Goal: Information Seeking & Learning: Learn about a topic

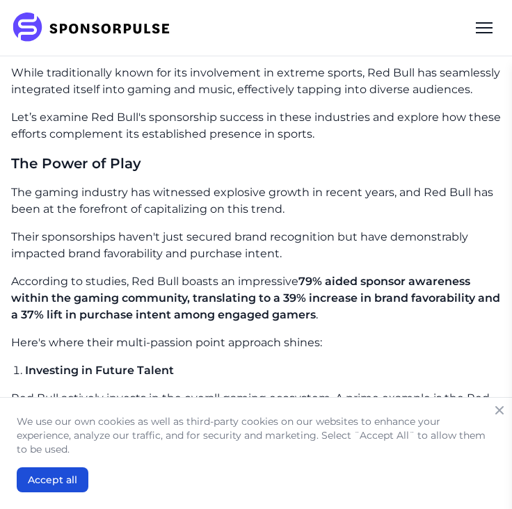
scroll to position [753, 0]
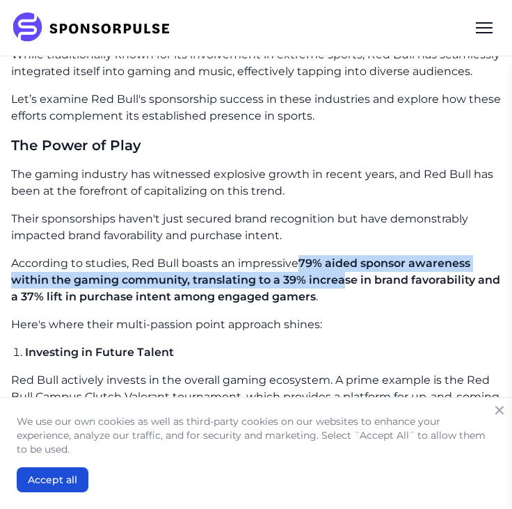
drag, startPoint x: 298, startPoint y: 278, endPoint x: 347, endPoint y: 286, distance: 49.3
click at [347, 286] on p "According to studies, Red Bull boasts an impressive 79% aided sponsor awareness…" at bounding box center [256, 280] width 490 height 50
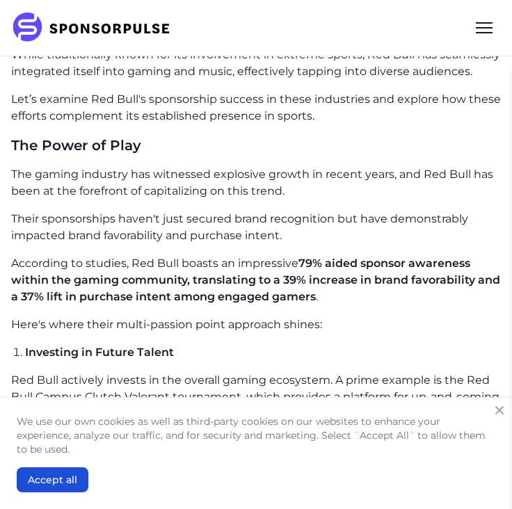
click at [355, 306] on p "According to studies, Red Bull boasts an impressive 79% aided sponsor awareness…" at bounding box center [256, 280] width 490 height 50
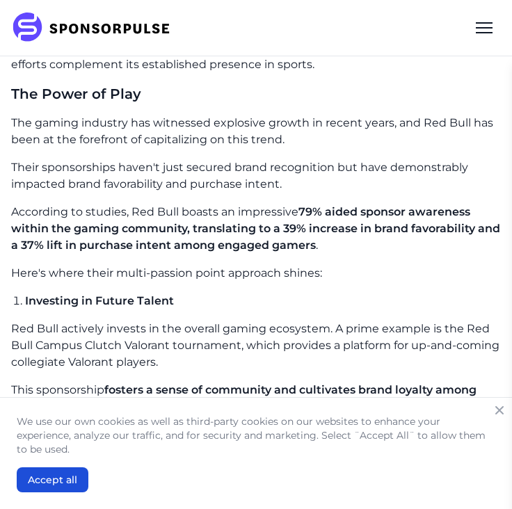
scroll to position [805, 0]
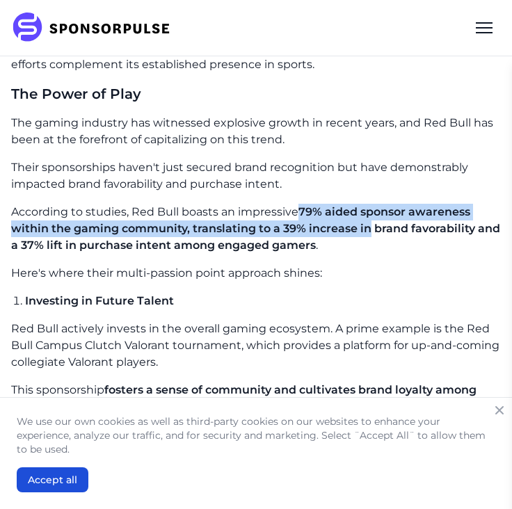
drag, startPoint x: 297, startPoint y: 226, endPoint x: 370, endPoint y: 243, distance: 75.1
click at [370, 244] on p "According to studies, Red Bull boasts an impressive 79% aided sponsor awareness…" at bounding box center [256, 229] width 490 height 50
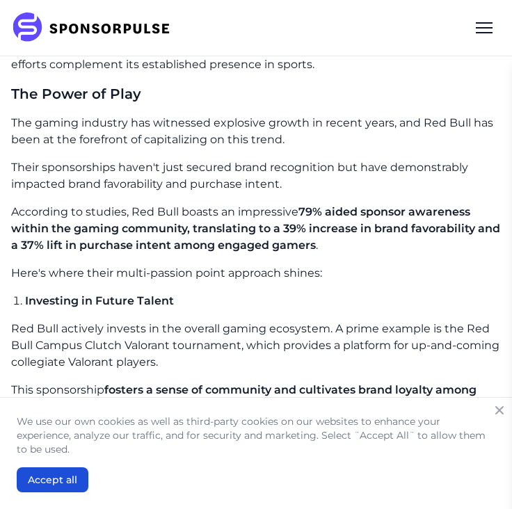
click at [132, 221] on p "According to studies, Red Bull boasts an impressive 79% aided sponsor awareness…" at bounding box center [256, 229] width 490 height 50
drag, startPoint x: 134, startPoint y: 221, endPoint x: 306, endPoint y: 221, distance: 171.2
click at [306, 221] on p "According to studies, Red Bull boasts an impressive 79% aided sponsor awareness…" at bounding box center [256, 229] width 490 height 50
click at [331, 281] on p "Here's where their multi-passion point approach shines:" at bounding box center [256, 273] width 490 height 17
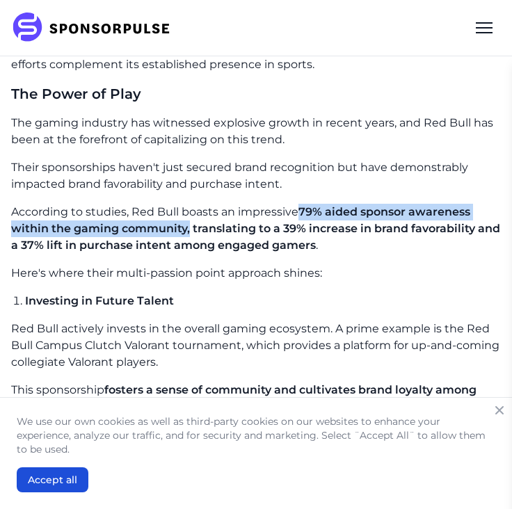
drag, startPoint x: 301, startPoint y: 226, endPoint x: 191, endPoint y: 245, distance: 111.6
click at [191, 245] on span "79% aided sponsor awareness within the gaming community, translating to a 39% i…" at bounding box center [255, 228] width 489 height 47
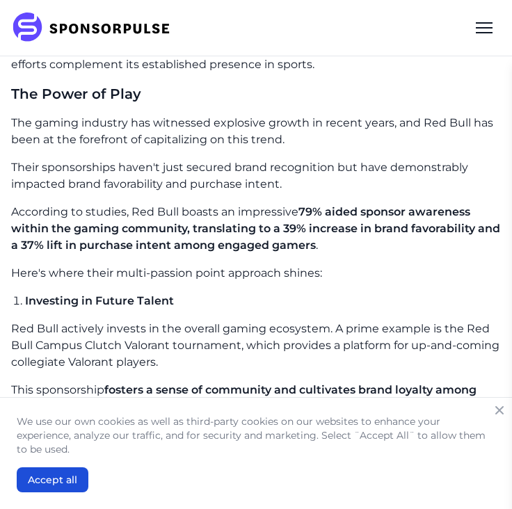
click at [230, 239] on span "79% aided sponsor awareness within the gaming community, translating to a 39% i…" at bounding box center [255, 228] width 489 height 47
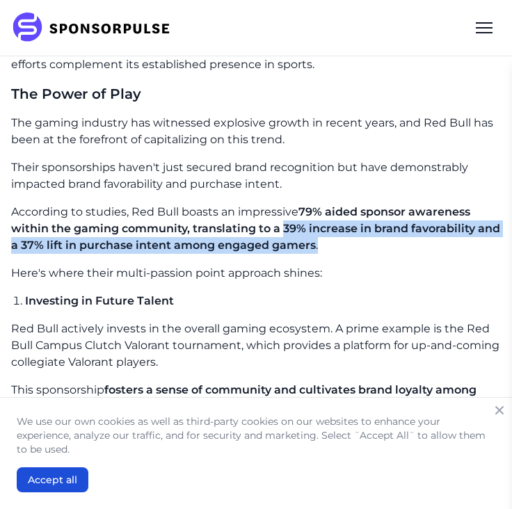
drag, startPoint x: 283, startPoint y: 243, endPoint x: 353, endPoint y: 252, distance: 70.2
click at [353, 252] on p "According to studies, Red Bull boasts an impressive 79% aided sponsor awareness…" at bounding box center [256, 229] width 490 height 50
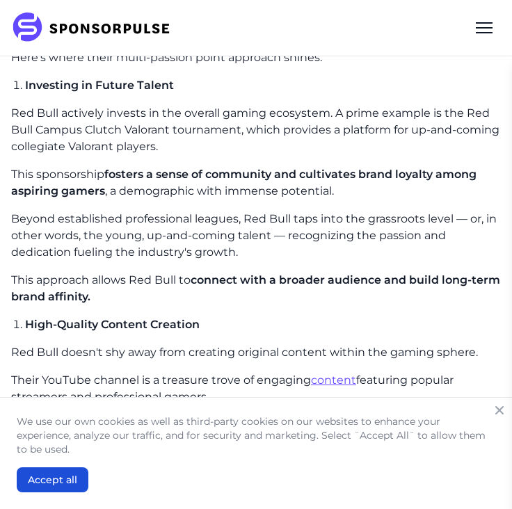
scroll to position [1022, 0]
